Goal: Transaction & Acquisition: Book appointment/travel/reservation

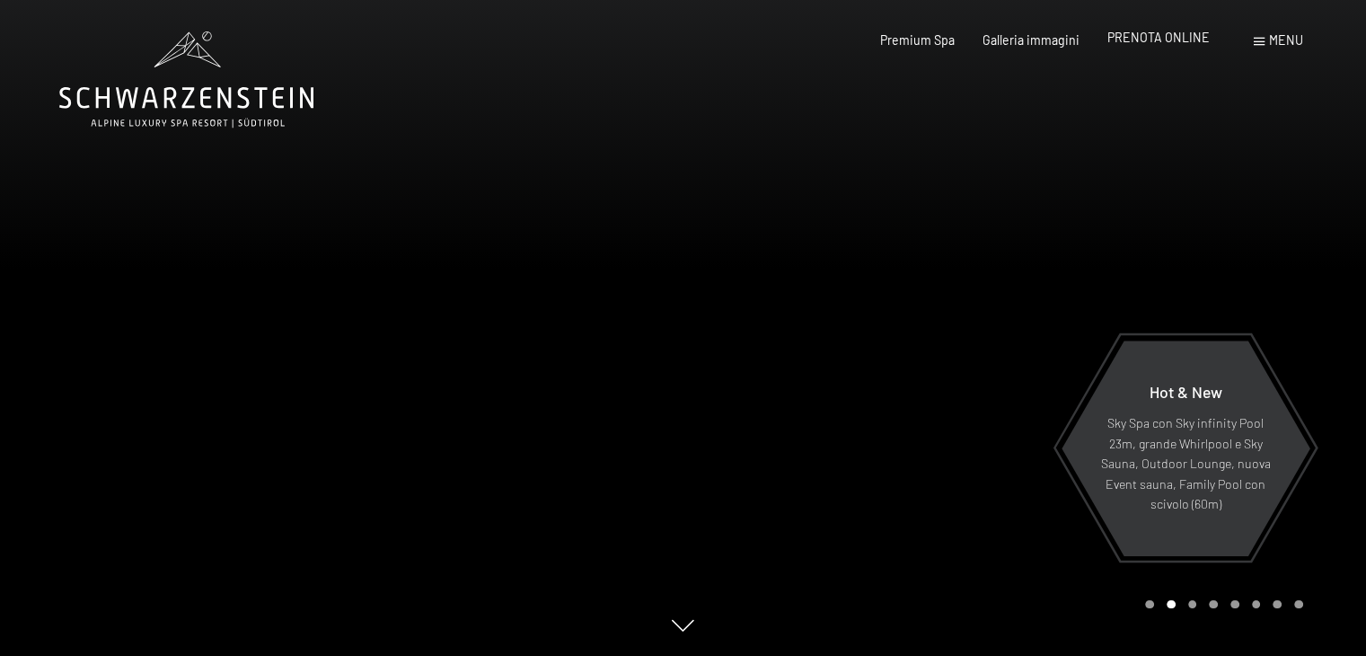
click at [1155, 39] on span "PRENOTA ONLINE" at bounding box center [1159, 37] width 102 height 15
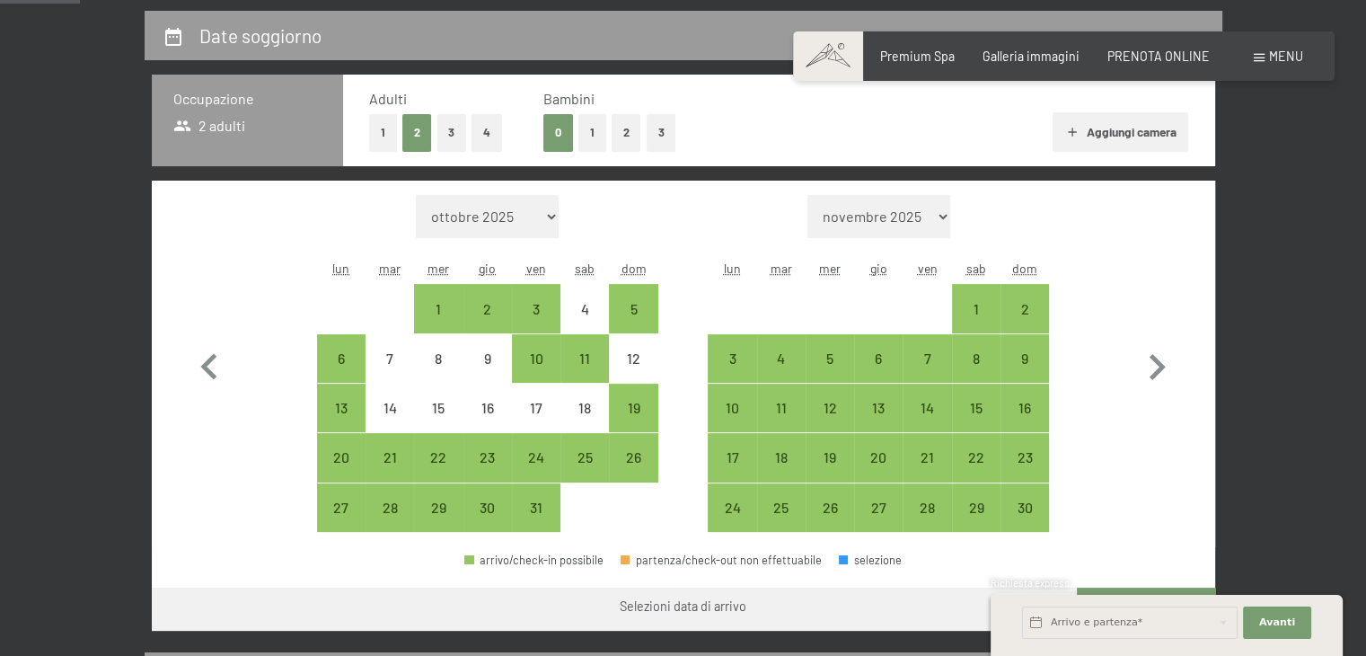
scroll to position [349, 0]
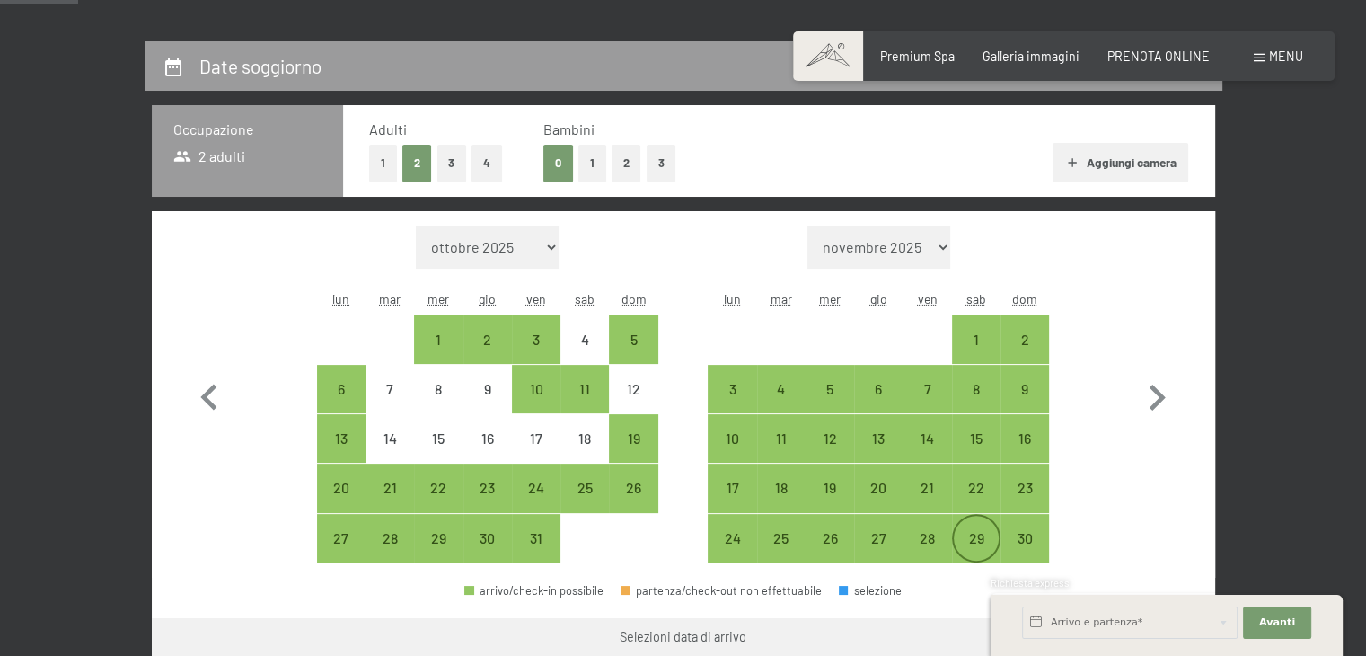
click at [970, 532] on div "29" at bounding box center [976, 553] width 45 height 45
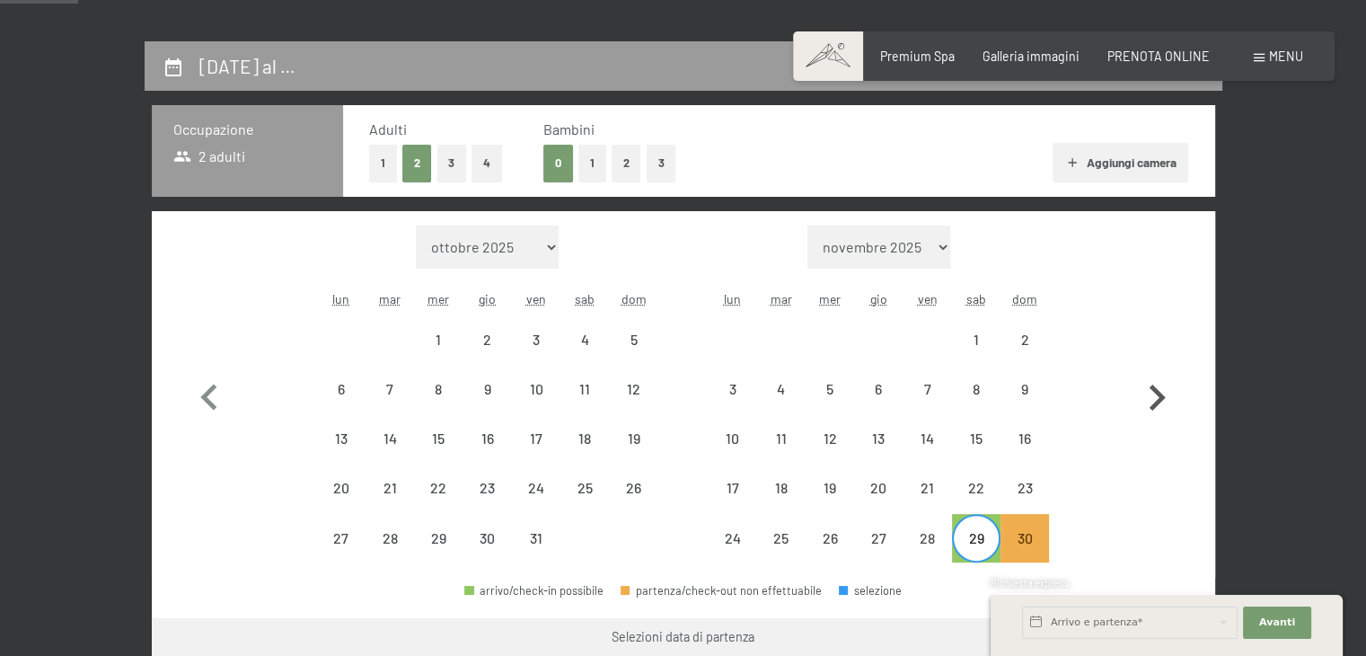
click at [1157, 402] on icon "button" at bounding box center [1158, 397] width 16 height 26
select select "[DATE]"
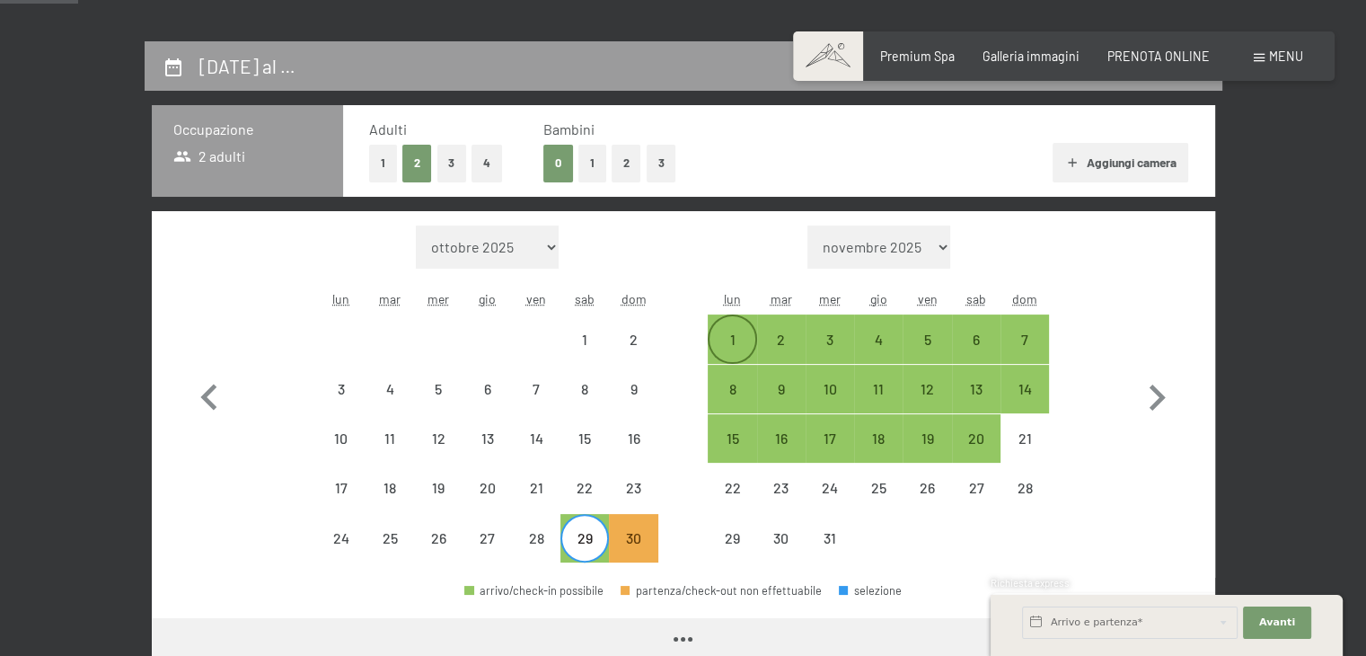
select select "[DATE]"
click at [715, 333] on div "1" at bounding box center [732, 354] width 45 height 45
select select "[DATE]"
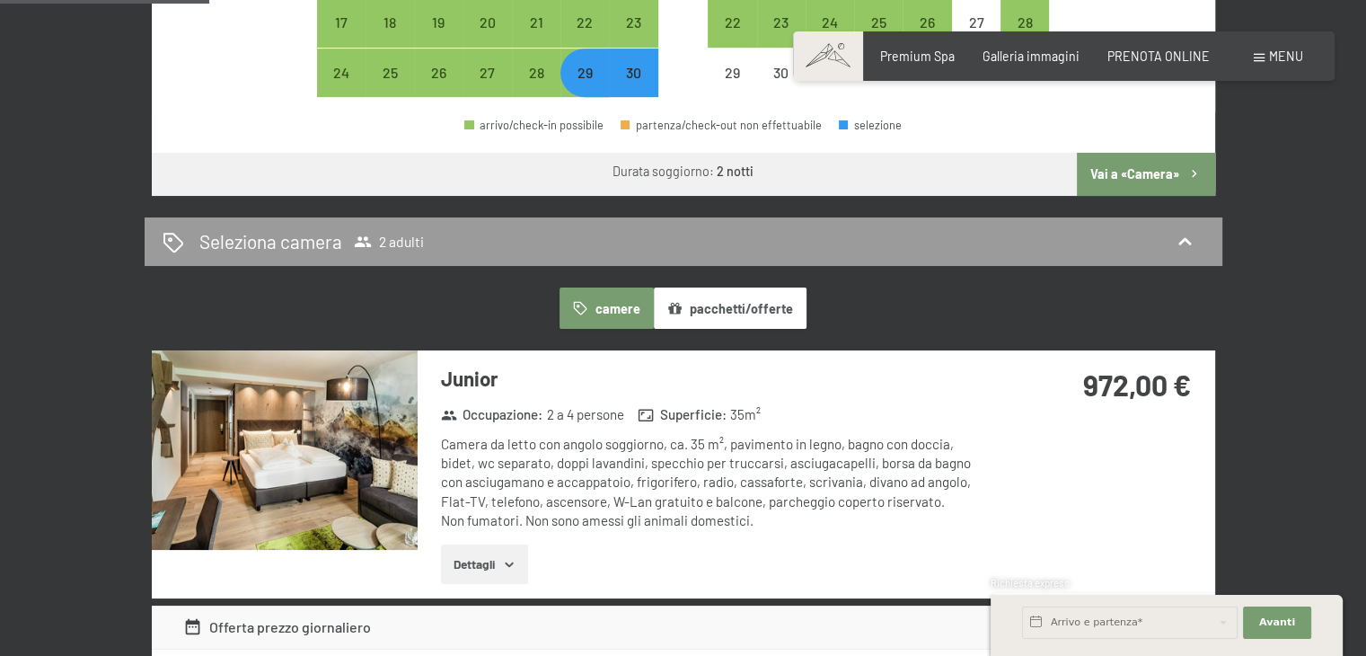
scroll to position [827, 0]
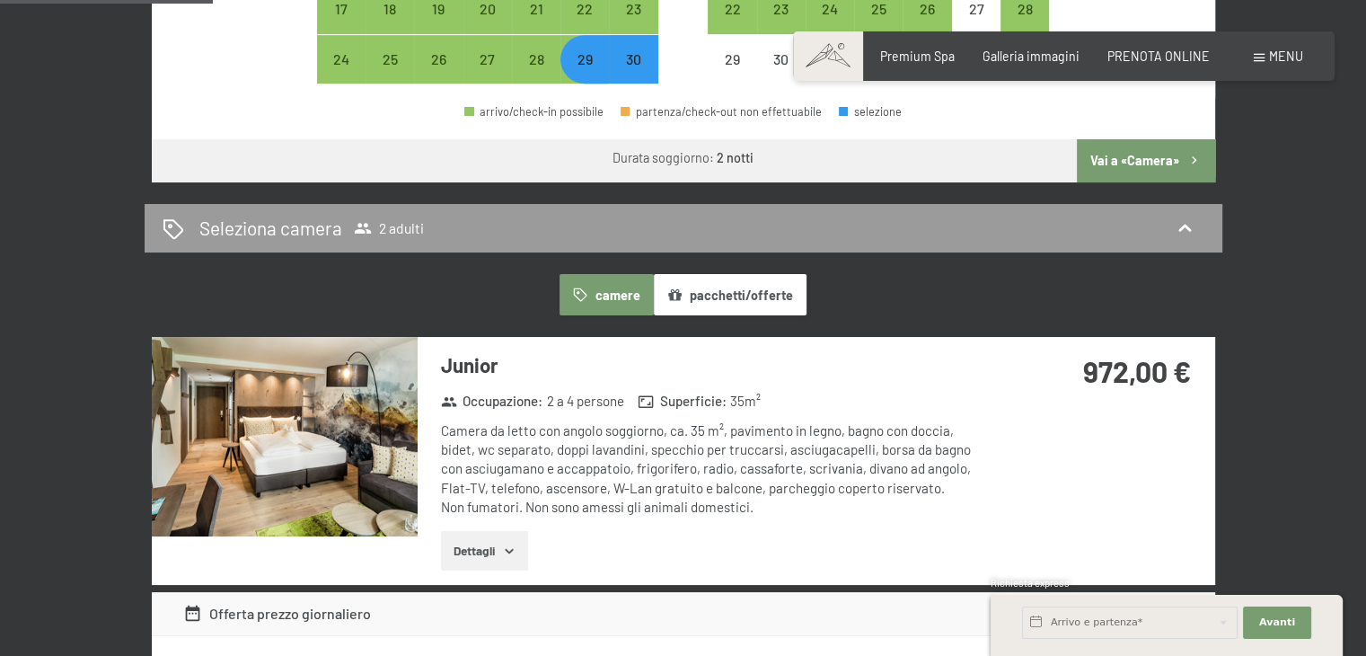
click at [624, 287] on button "camere" at bounding box center [606, 294] width 93 height 41
click at [275, 428] on img at bounding box center [285, 436] width 266 height 199
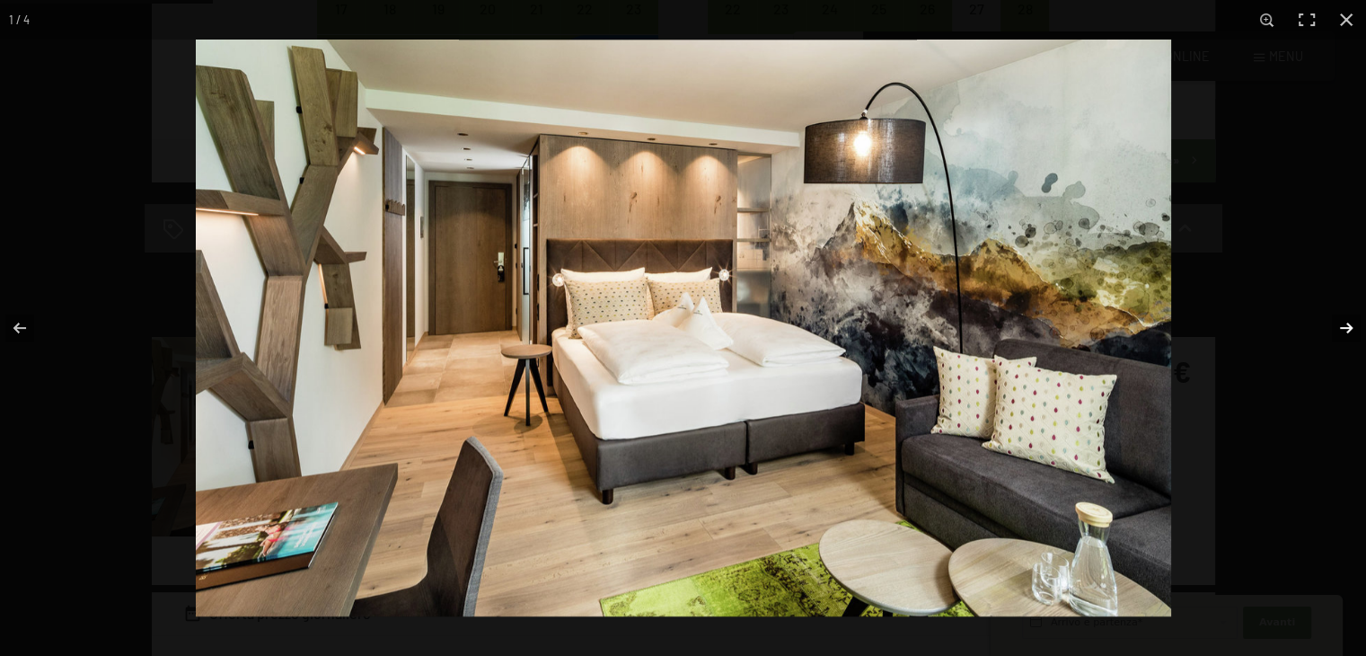
click at [1343, 325] on button "button" at bounding box center [1335, 328] width 63 height 90
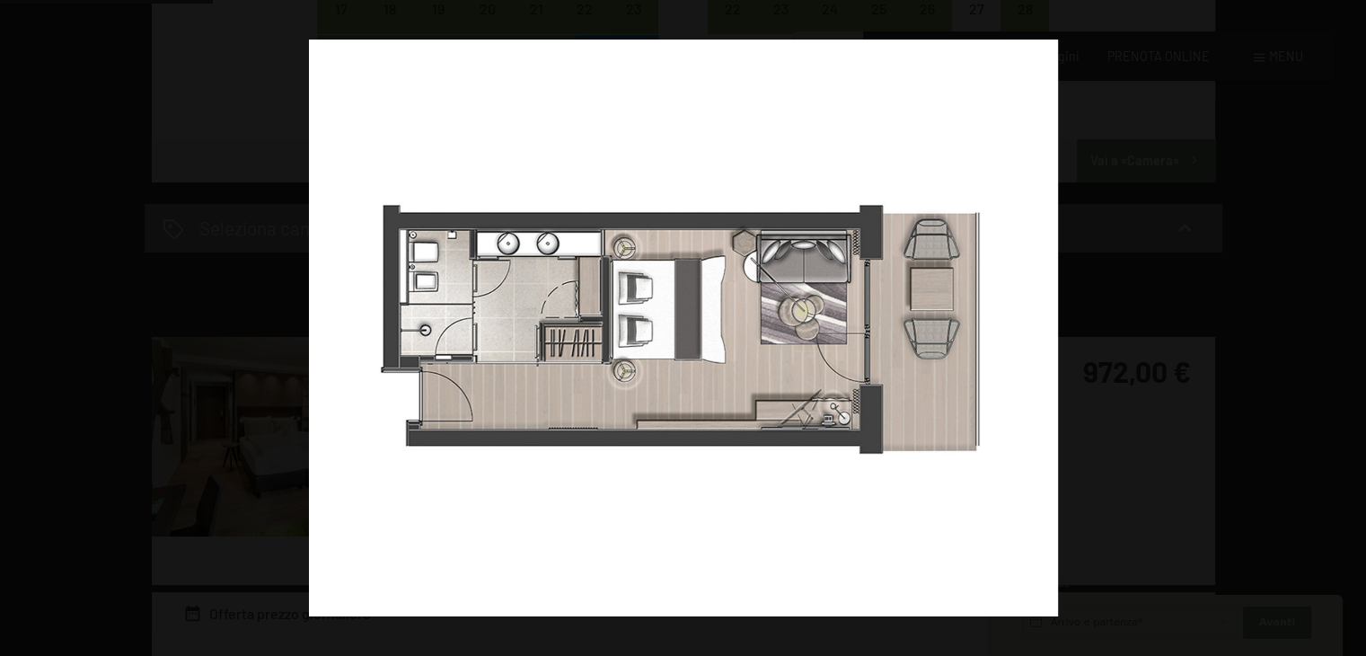
click at [1343, 325] on button "button" at bounding box center [1335, 328] width 63 height 90
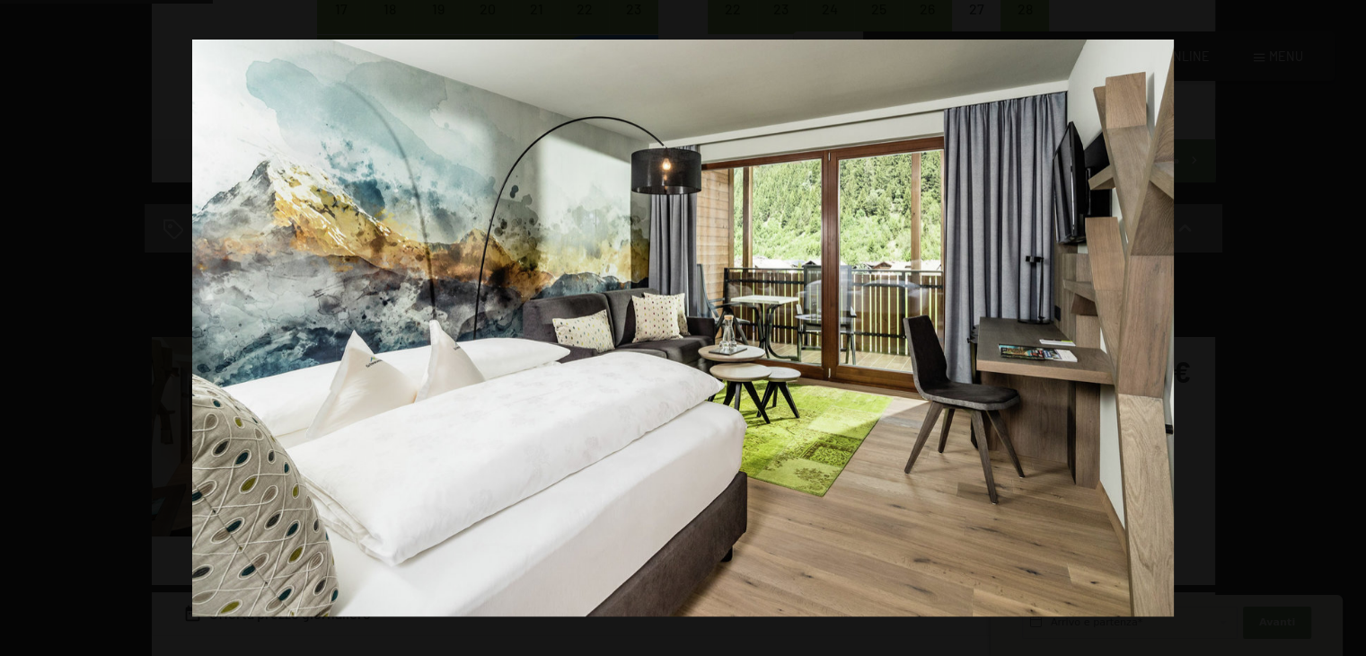
click at [1343, 325] on button "button" at bounding box center [1335, 328] width 63 height 90
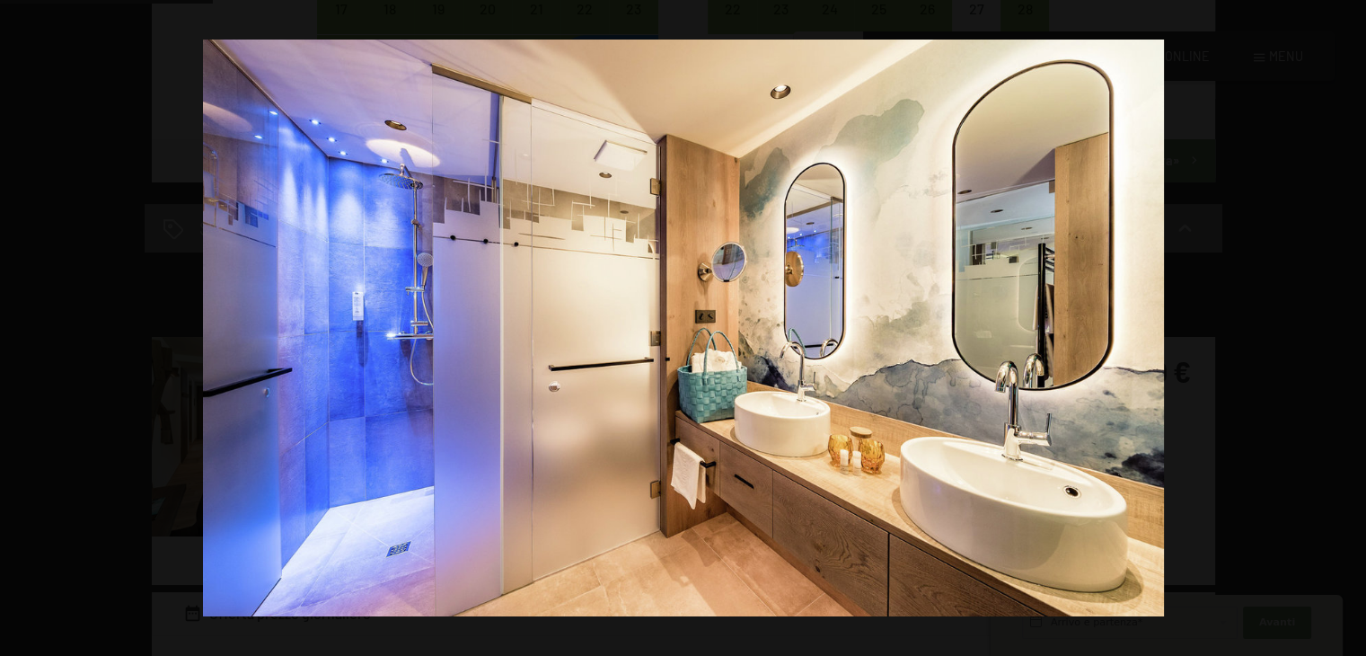
click at [1343, 325] on button "button" at bounding box center [1335, 328] width 63 height 90
